Goal: Information Seeking & Learning: Learn about a topic

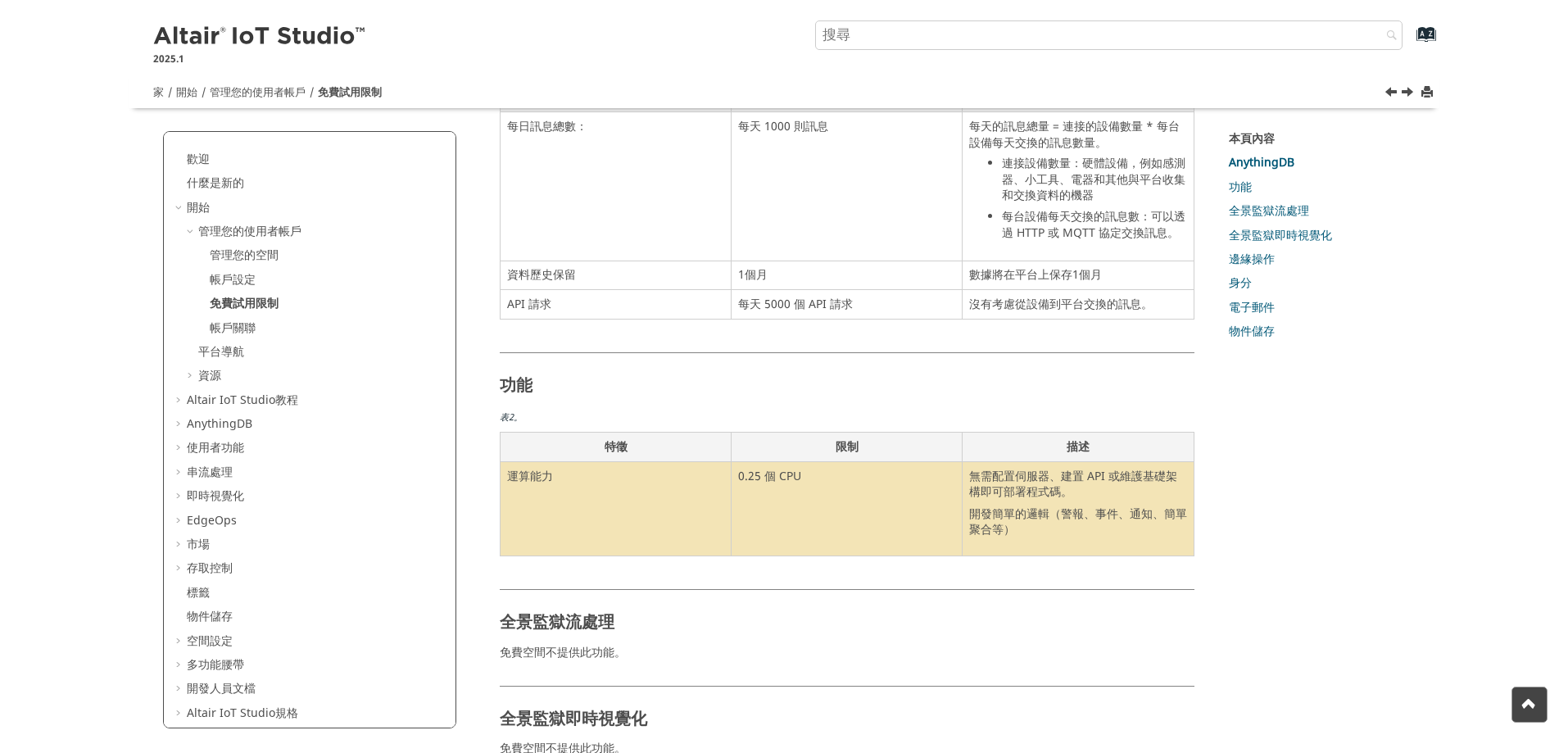
scroll to position [144, 0]
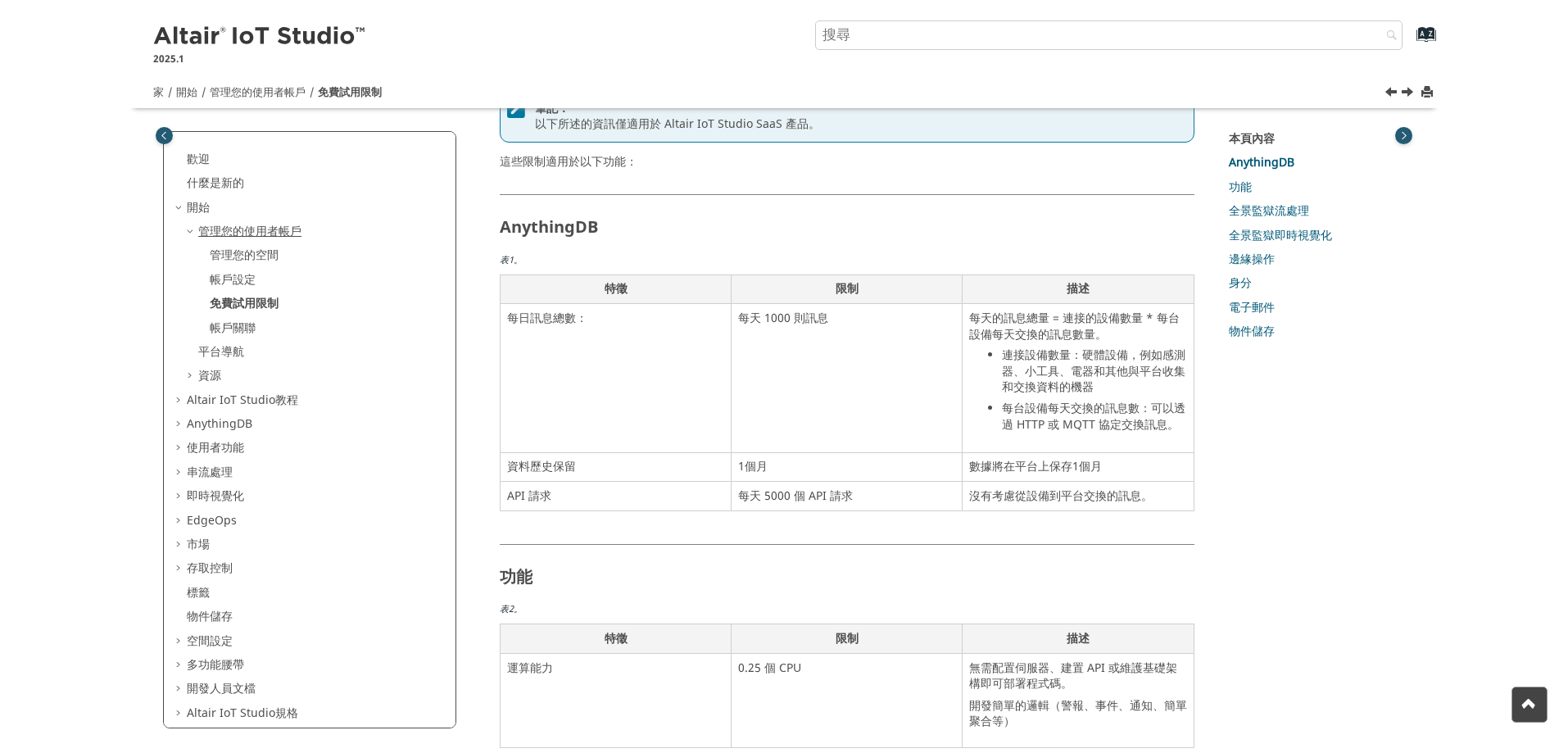
click at [252, 229] on font "管理您的使用者帳戶" at bounding box center [250, 231] width 104 height 17
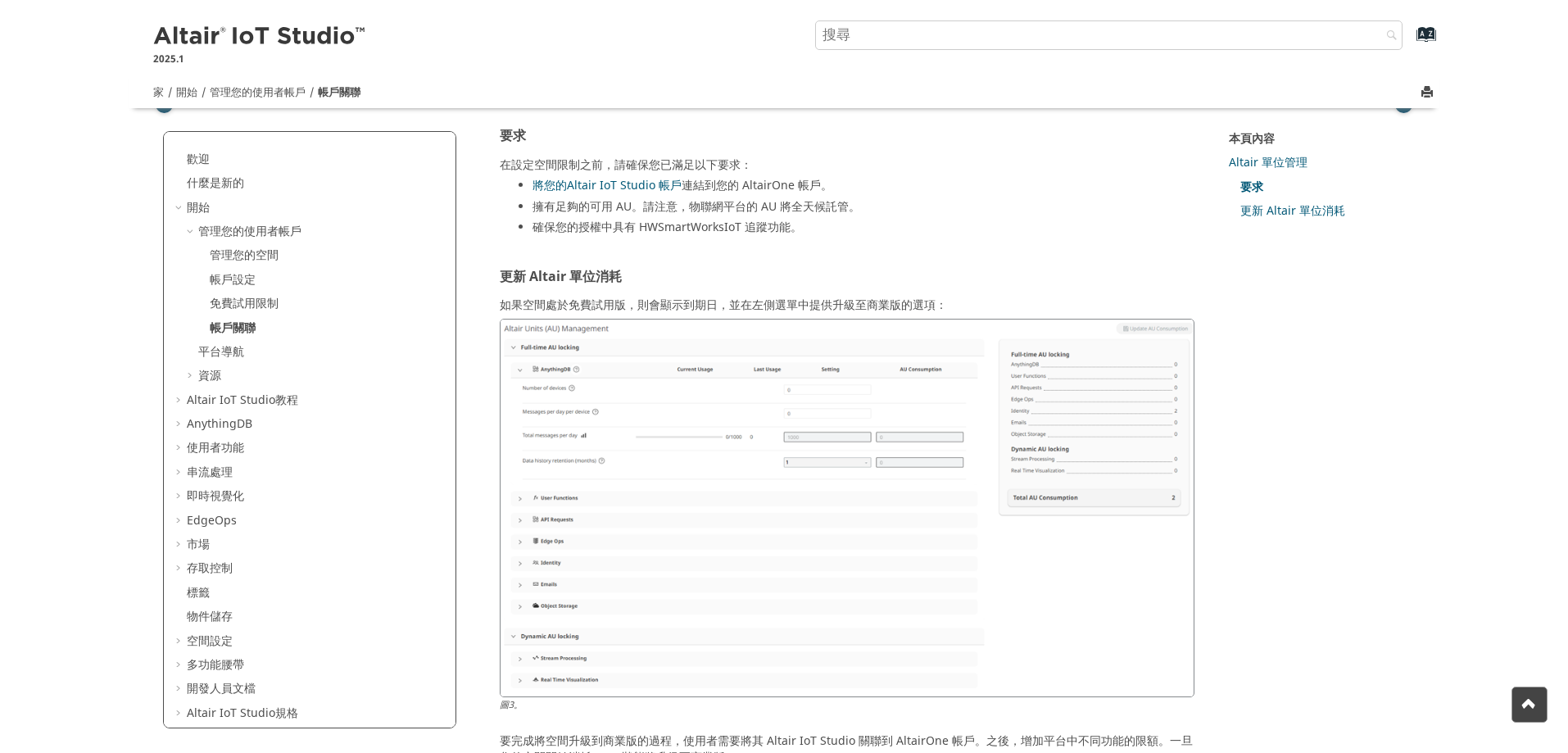
scroll to position [989, 0]
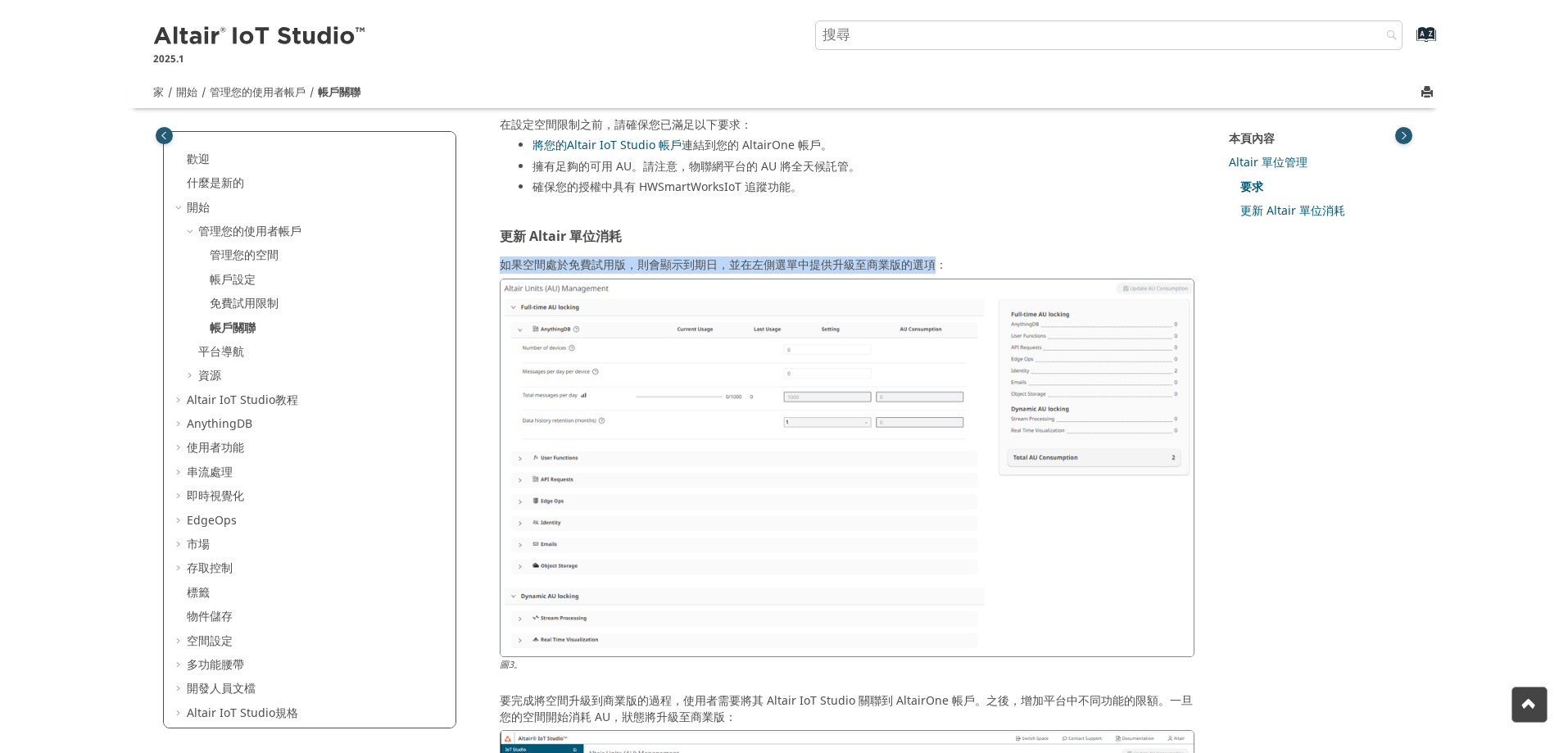
drag, startPoint x: 557, startPoint y: 264, endPoint x: 937, endPoint y: 252, distance: 380.2
click at [830, 259] on font "如果空間處於免費試用版，則會顯示到期日，並在左側選單中提供升級至商業版的選項：" at bounding box center [723, 264] width 448 height 17
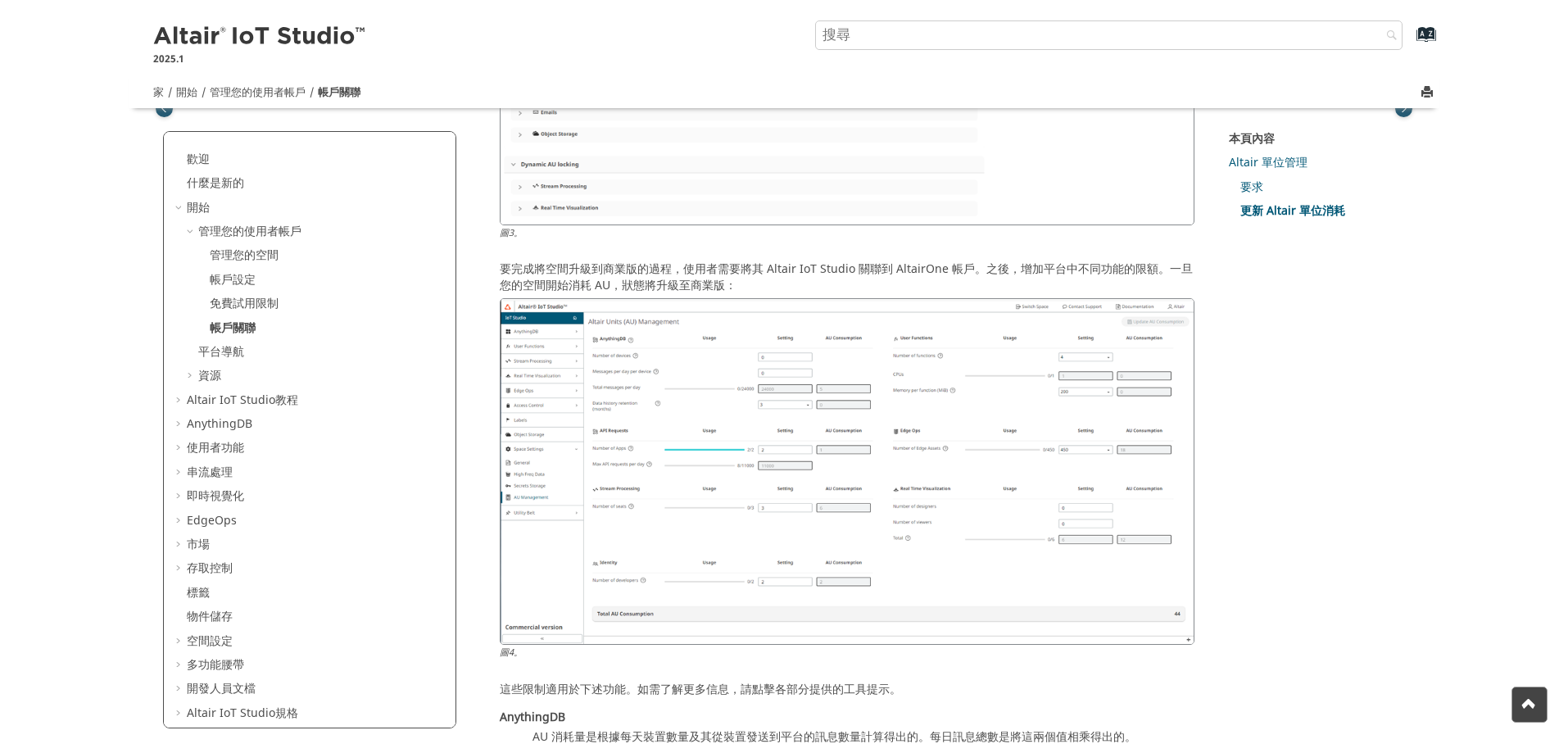
scroll to position [1803, 0]
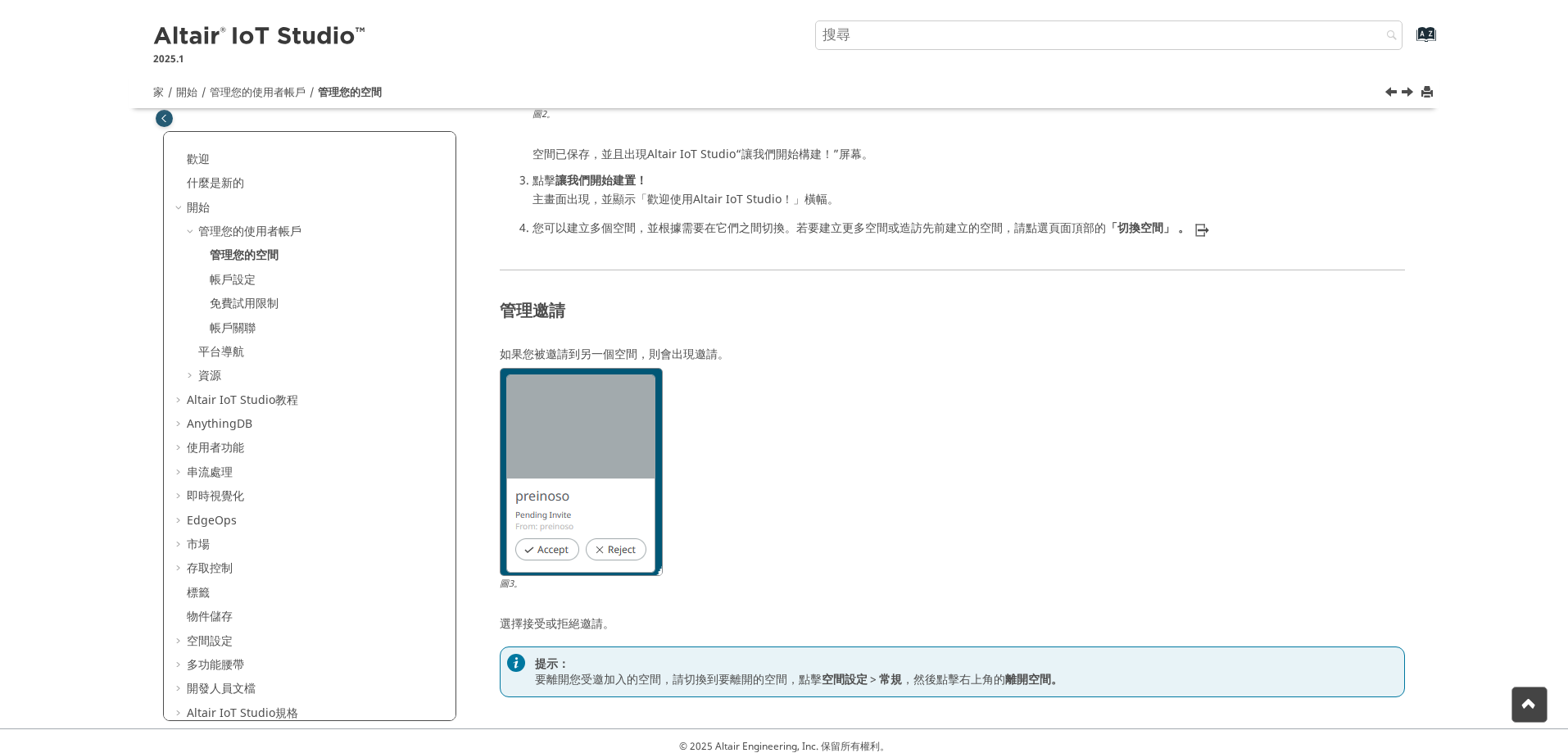
scroll to position [808, 0]
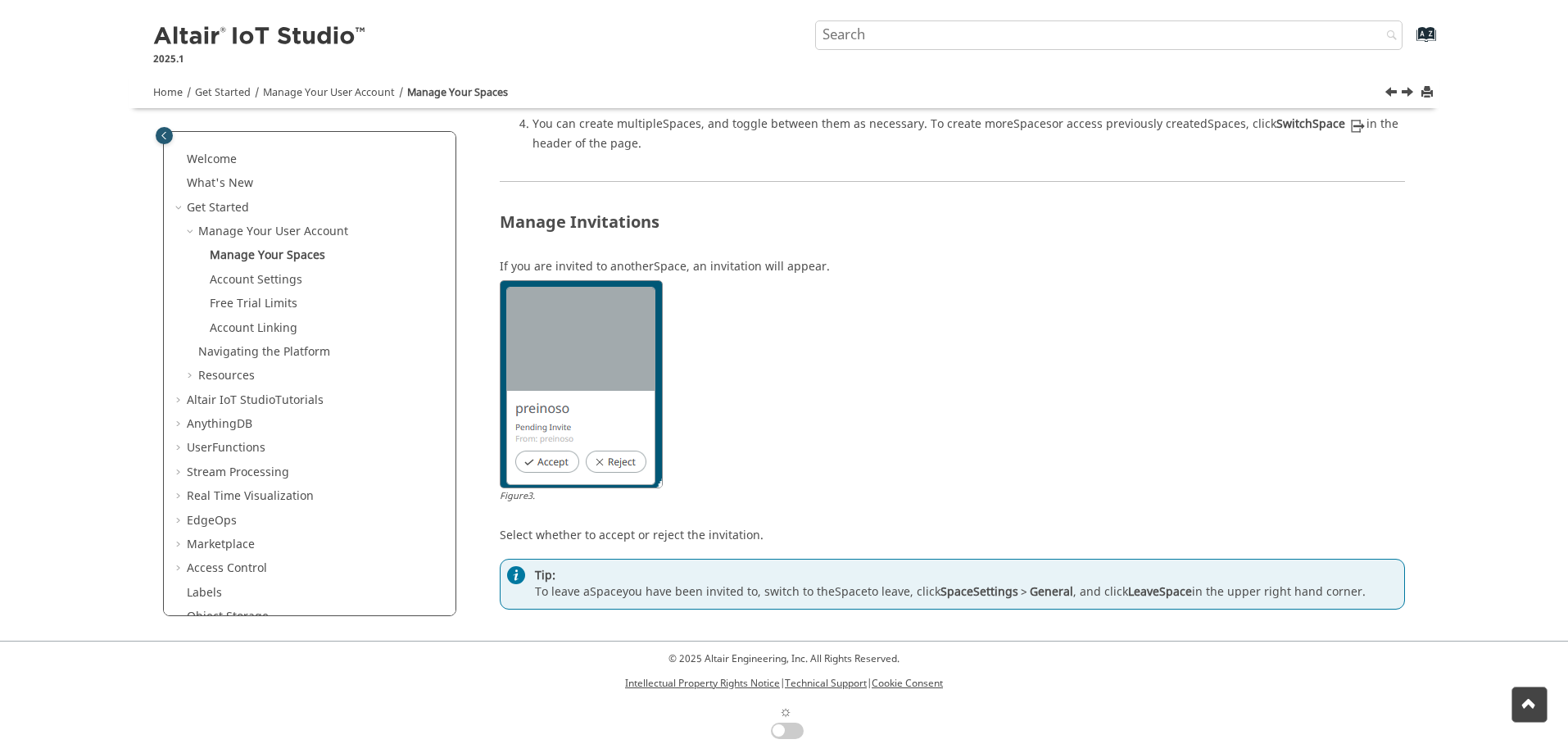
scroll to position [808, 0]
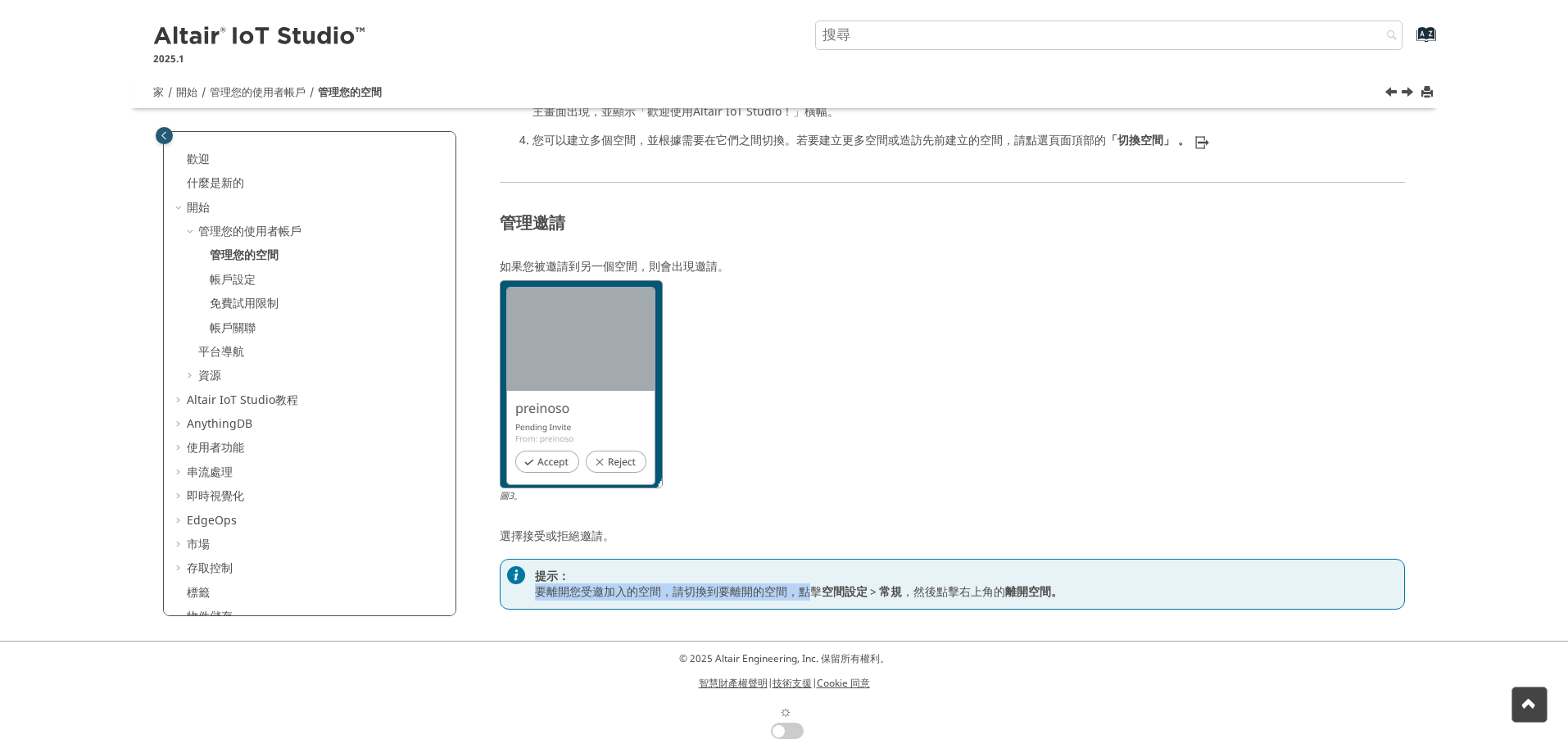
drag, startPoint x: 537, startPoint y: 590, endPoint x: 806, endPoint y: 595, distance: 269.0
click at [806, 595] on div "提示： 要離開 您受邀加入的 空間，請切換到要離開的 空間 ，點擊 空間 設定 > 常規 ，然後點擊 右上角的 離開 空間。" at bounding box center [952, 583] width 905 height 51
click at [739, 595] on font "空間，請切換到要離開的" at bounding box center [701, 591] width 127 height 17
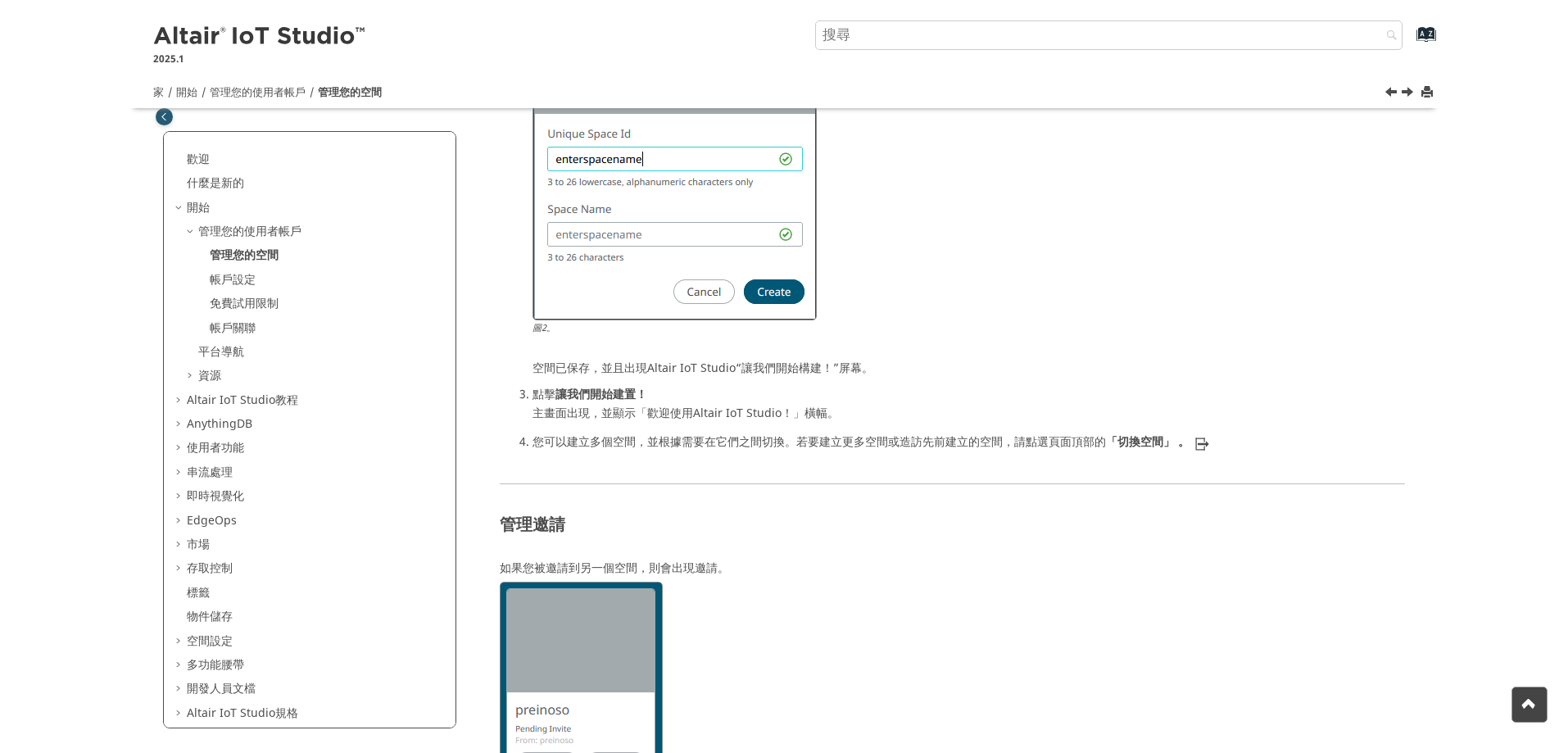
scroll to position [481, 0]
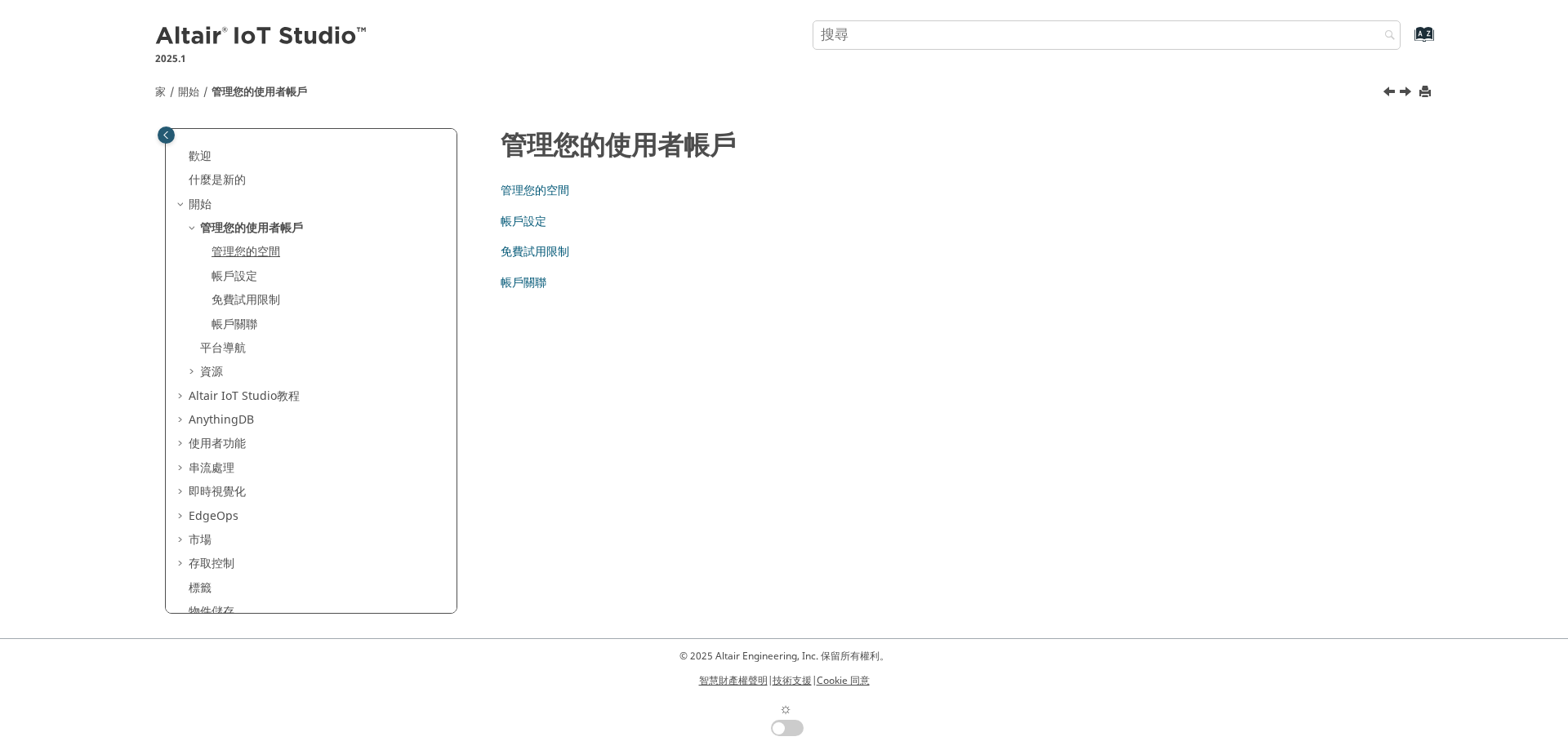
click at [272, 248] on font "管理您的空間" at bounding box center [245, 251] width 69 height 17
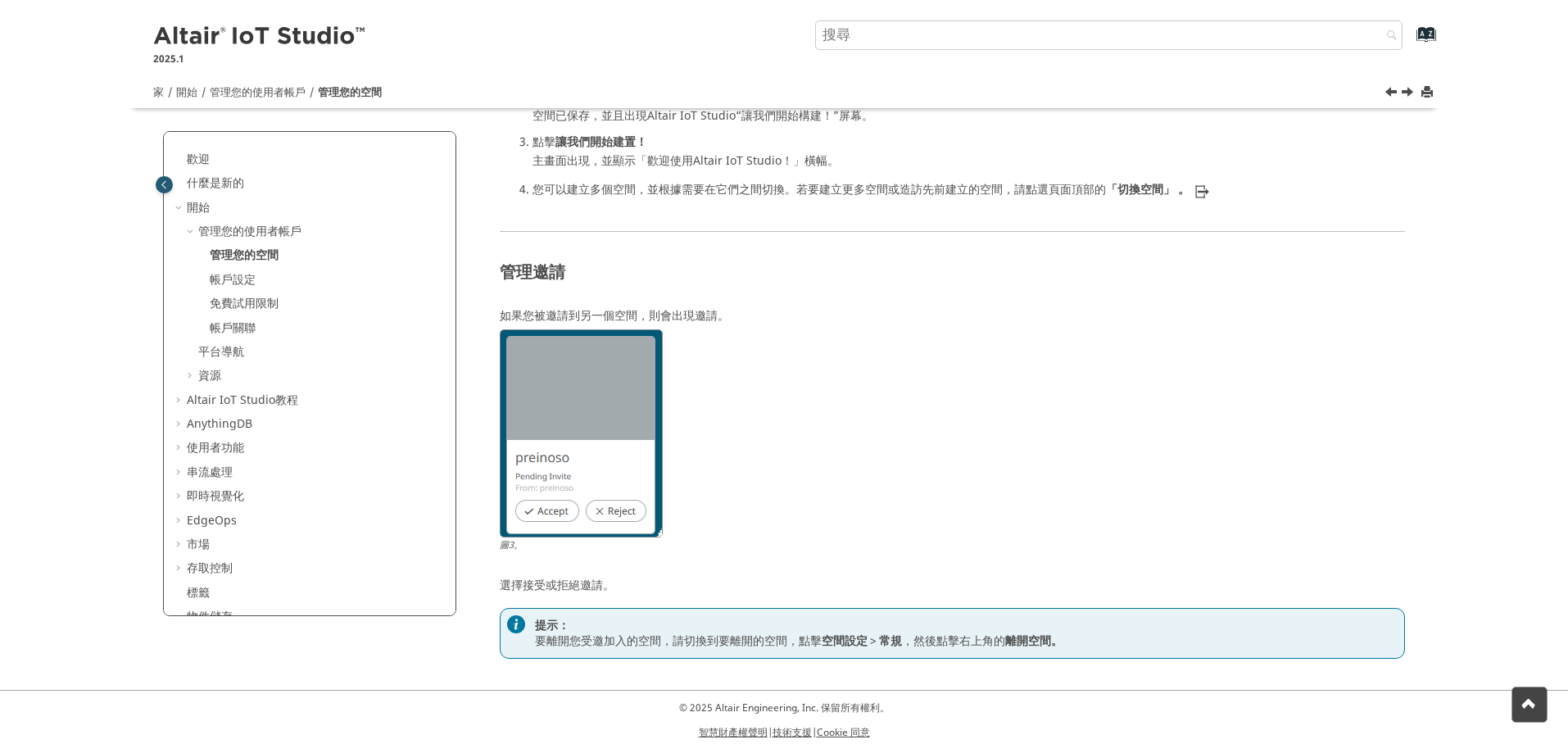
scroll to position [808, 0]
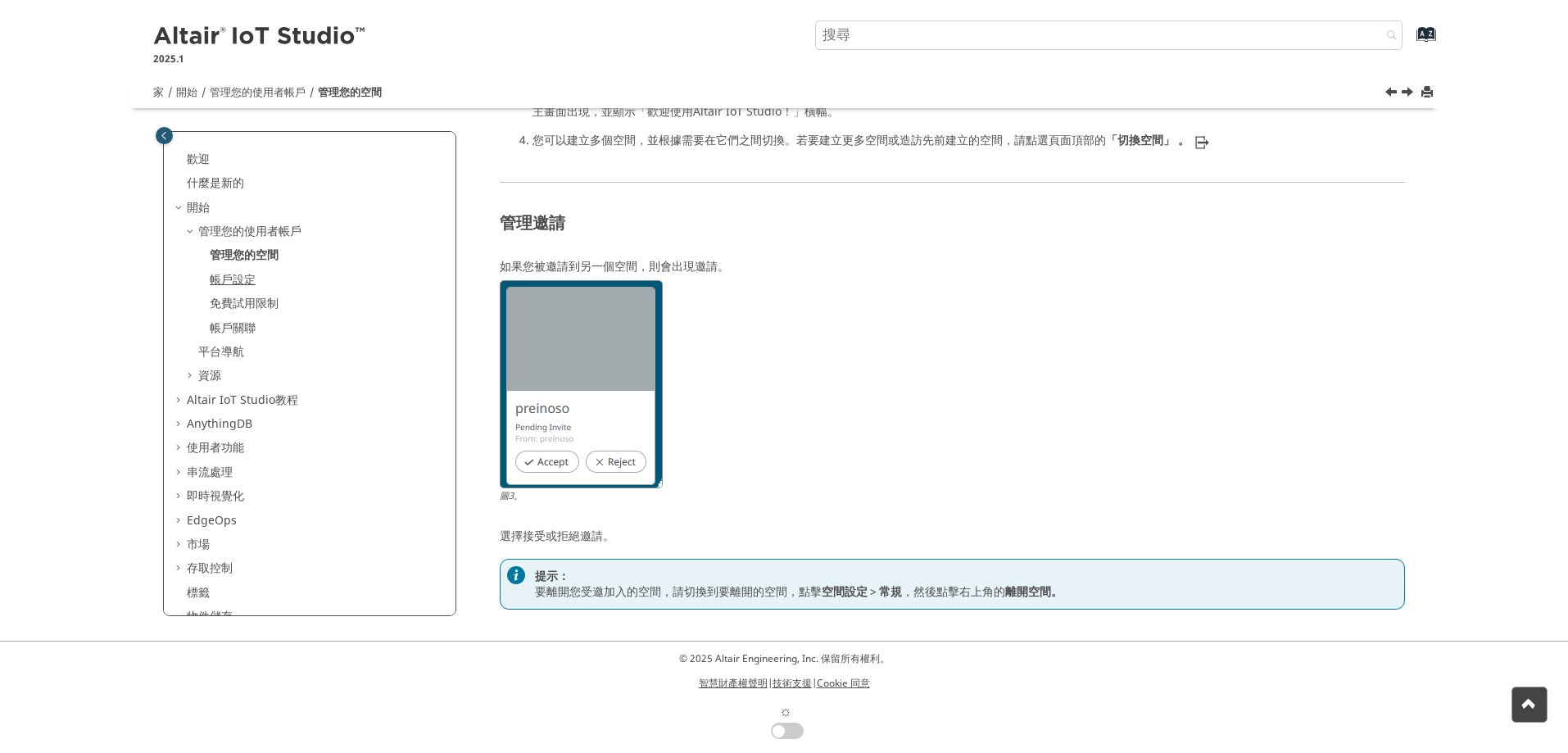
click at [246, 278] on font "帳戶設定" at bounding box center [232, 279] width 46 height 17
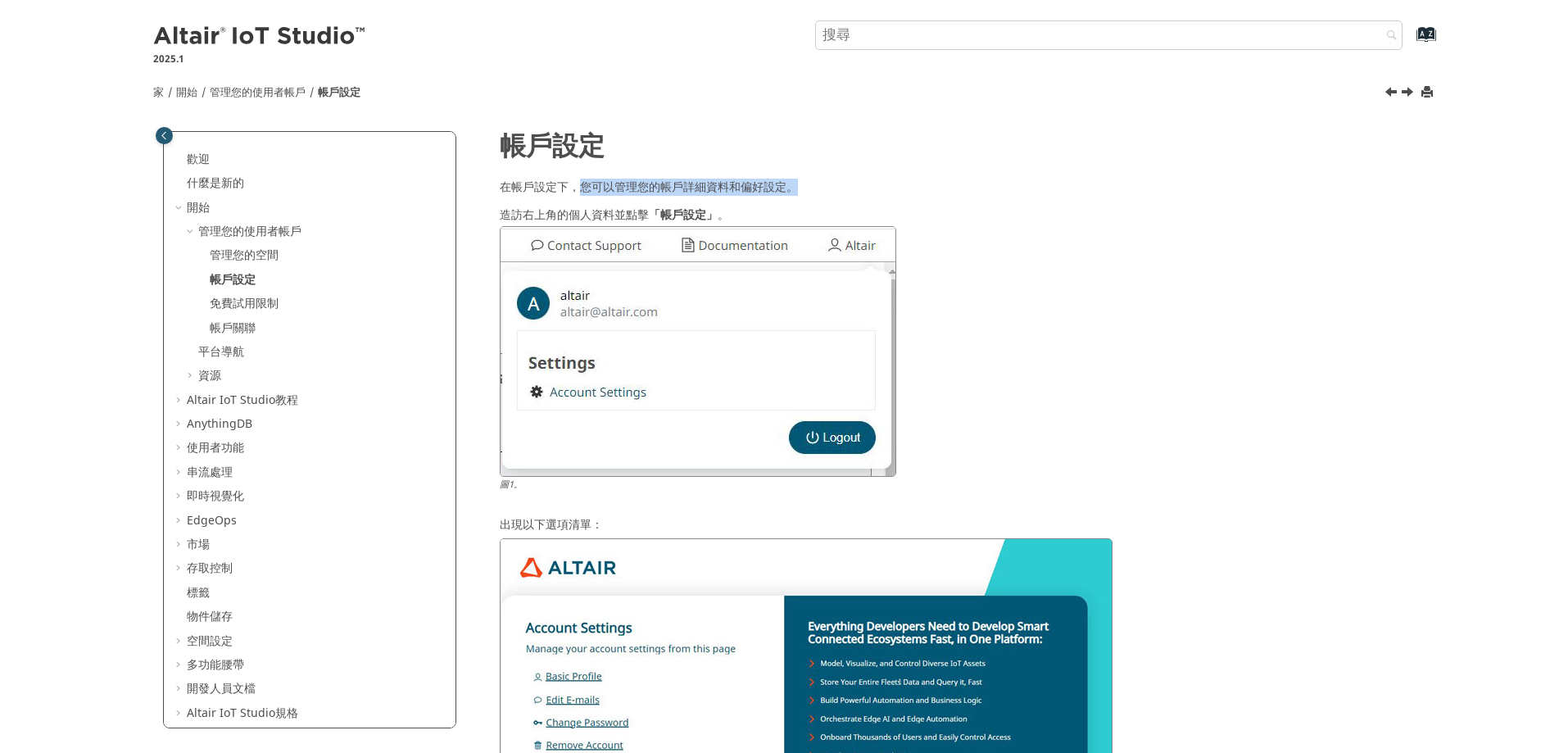
drag, startPoint x: 578, startPoint y: 187, endPoint x: 792, endPoint y: 188, distance: 214.0
click at [792, 188] on font "在帳戶設定下，您可以管理您的帳戶詳細資料和偏好設定。" at bounding box center [648, 187] width 298 height 17
drag, startPoint x: 503, startPoint y: 217, endPoint x: 713, endPoint y: 213, distance: 210.0
click at [713, 213] on span "造訪右上角的個人資料並點擊 「帳戶設定」 。" at bounding box center [614, 213] width 229 height 21
click at [677, 213] on font "「帳戶設定」" at bounding box center [683, 214] width 69 height 17
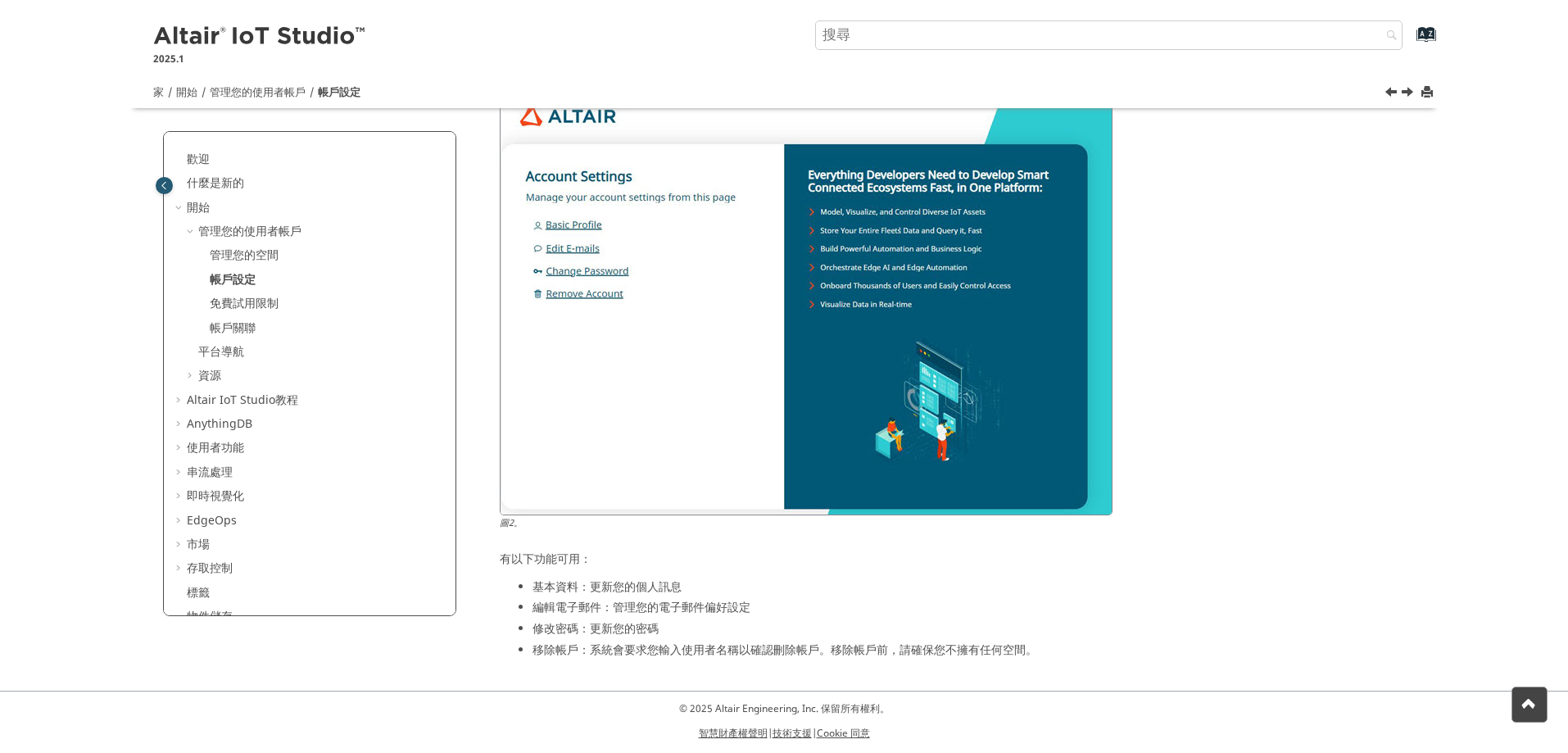
scroll to position [502, 0]
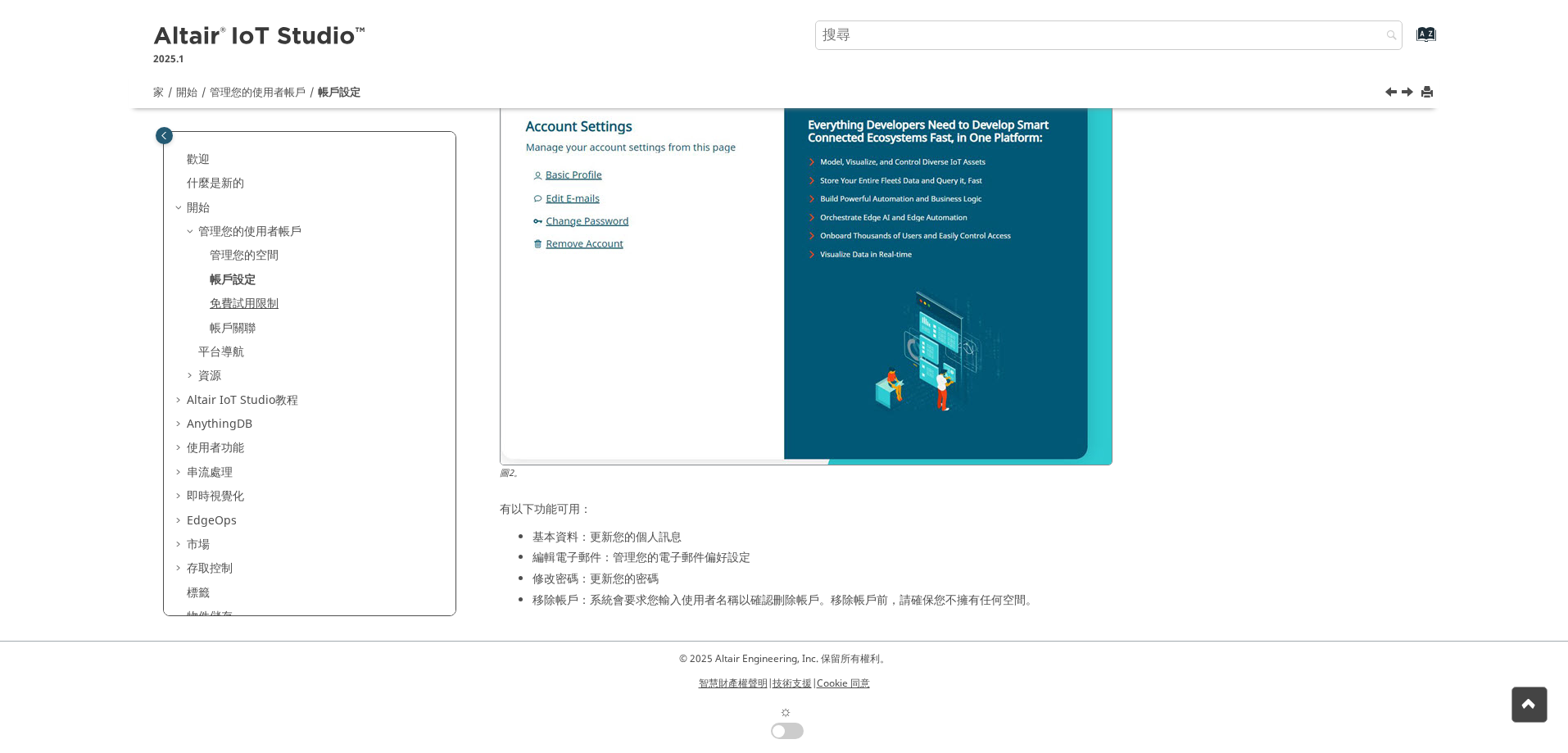
click at [245, 305] on font "免費試用限制" at bounding box center [243, 303] width 69 height 17
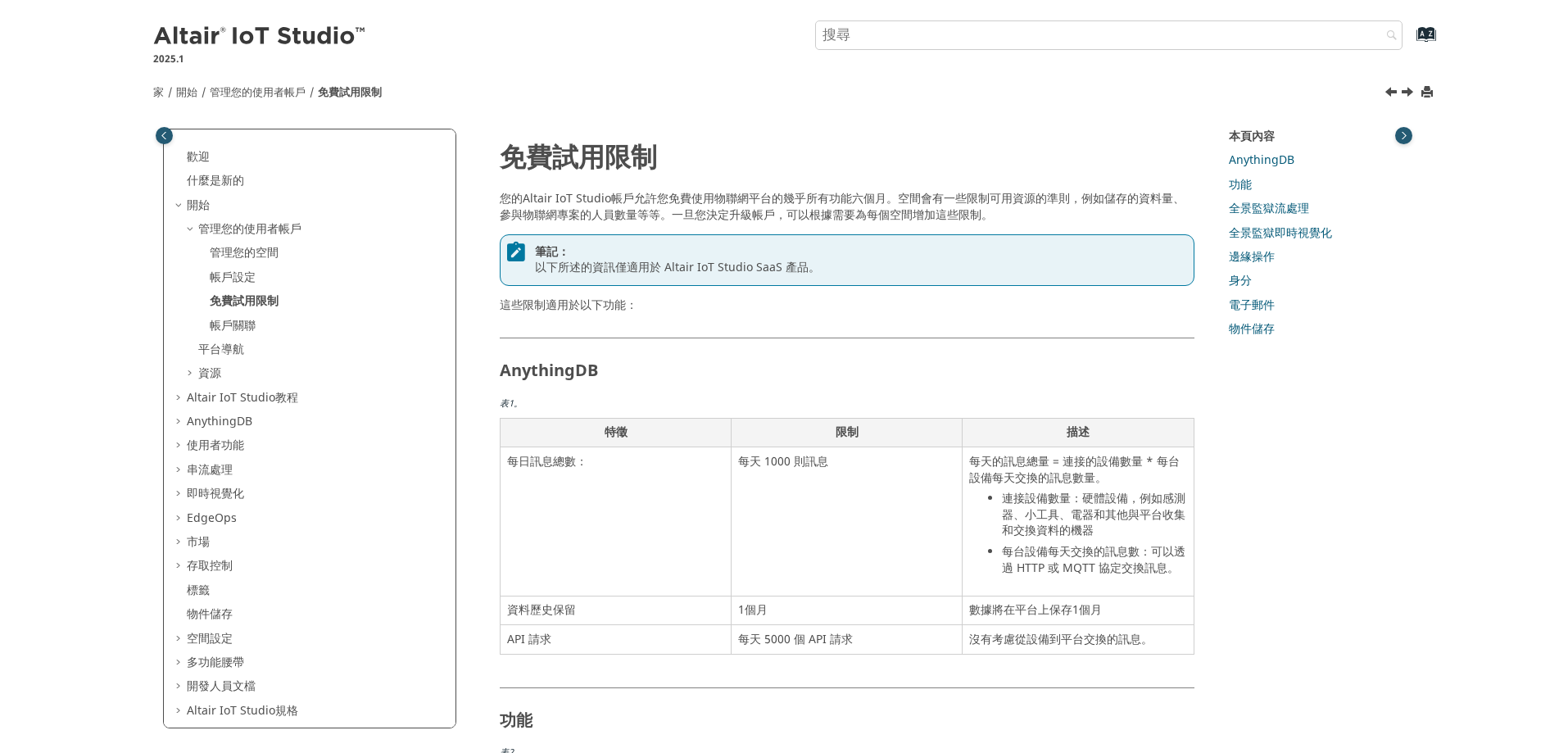
click at [258, 319] on div "帳戶關聯" at bounding box center [321, 326] width 249 height 16
click at [241, 324] on font "帳戶關聯" at bounding box center [232, 325] width 46 height 17
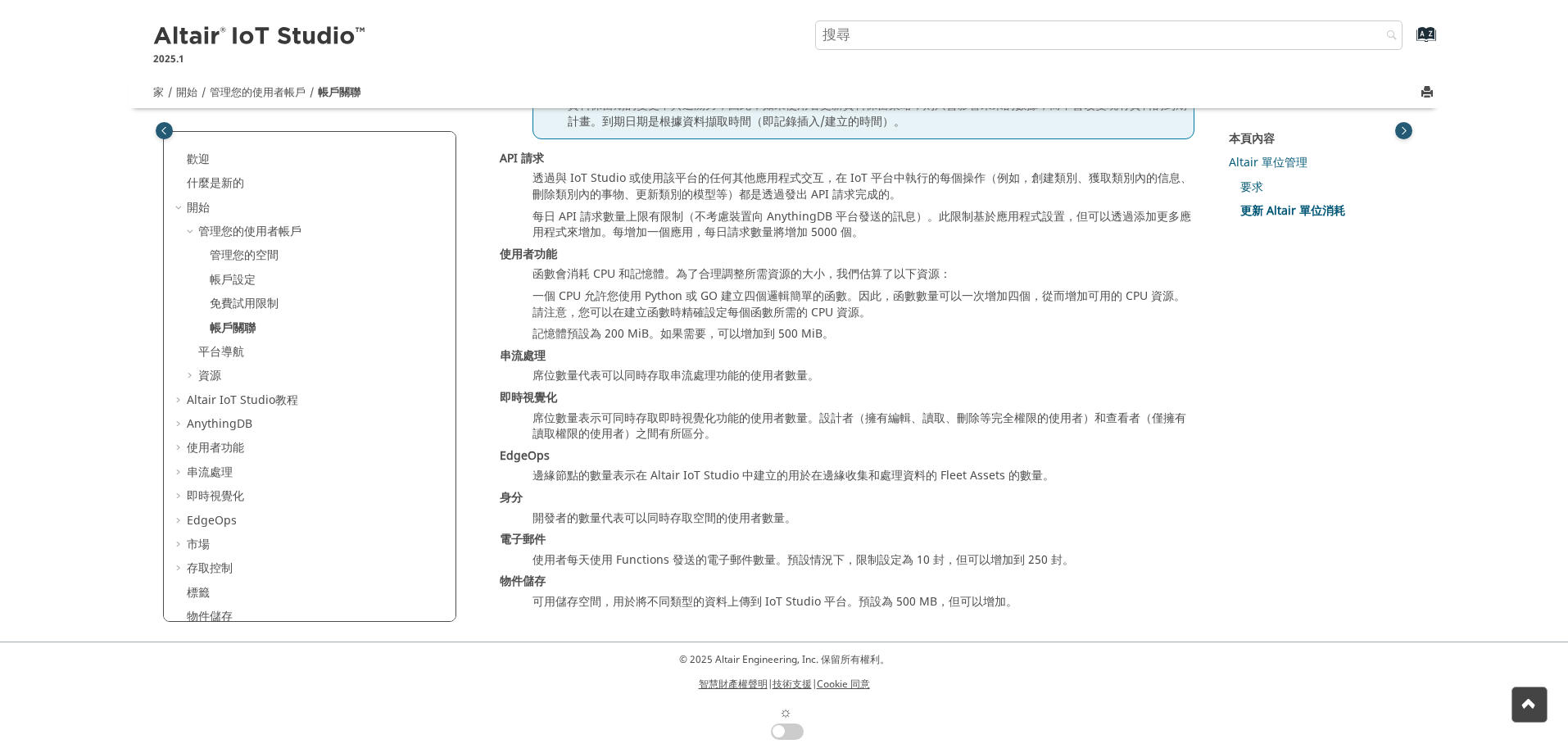
scroll to position [2218, 0]
